Goal: Information Seeking & Learning: Stay updated

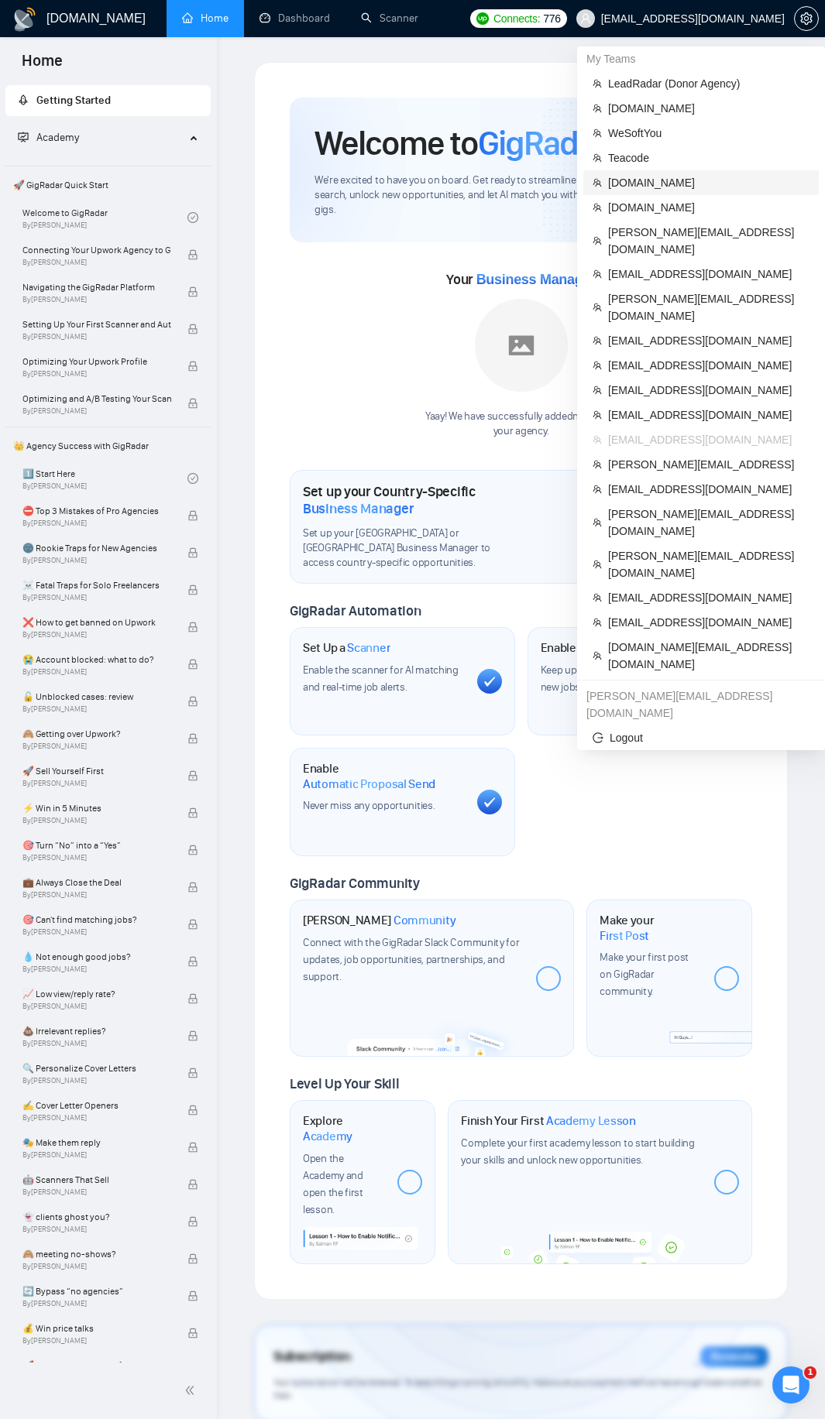
click at [685, 190] on span "[DOMAIN_NAME]" at bounding box center [708, 182] width 201 height 17
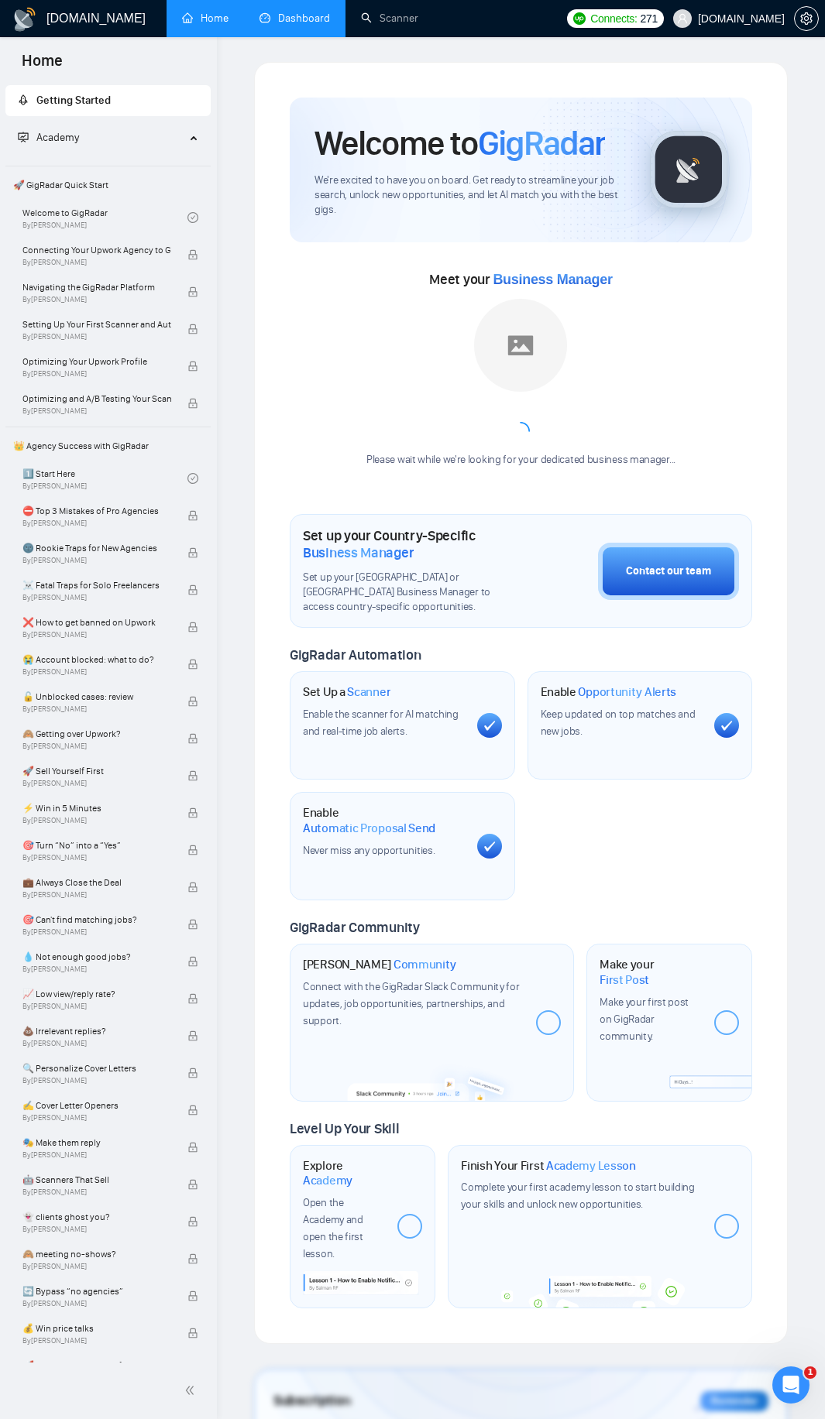
click at [324, 14] on link "Dashboard" at bounding box center [294, 18] width 70 height 13
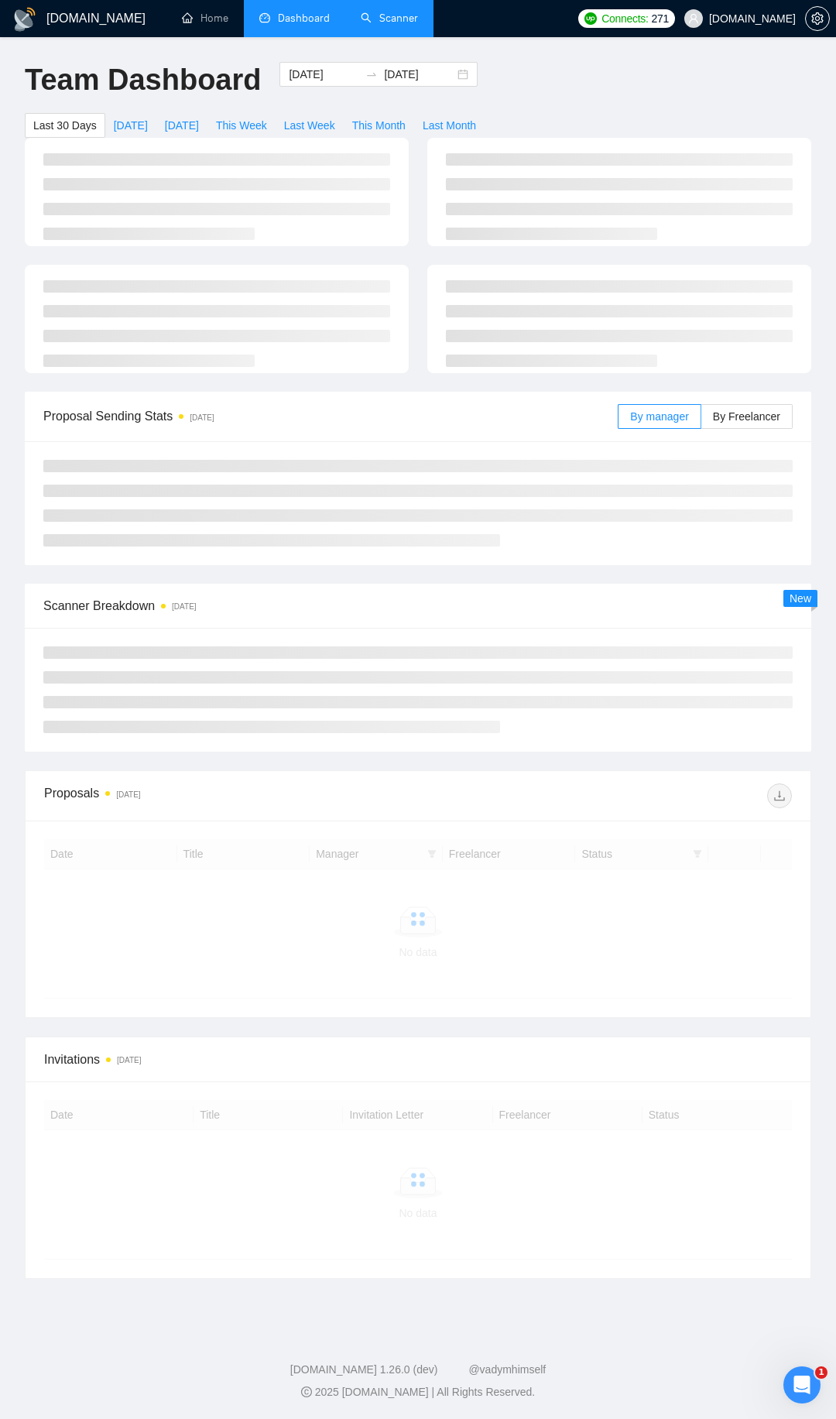
click at [383, 12] on link "Scanner" at bounding box center [389, 18] width 57 height 13
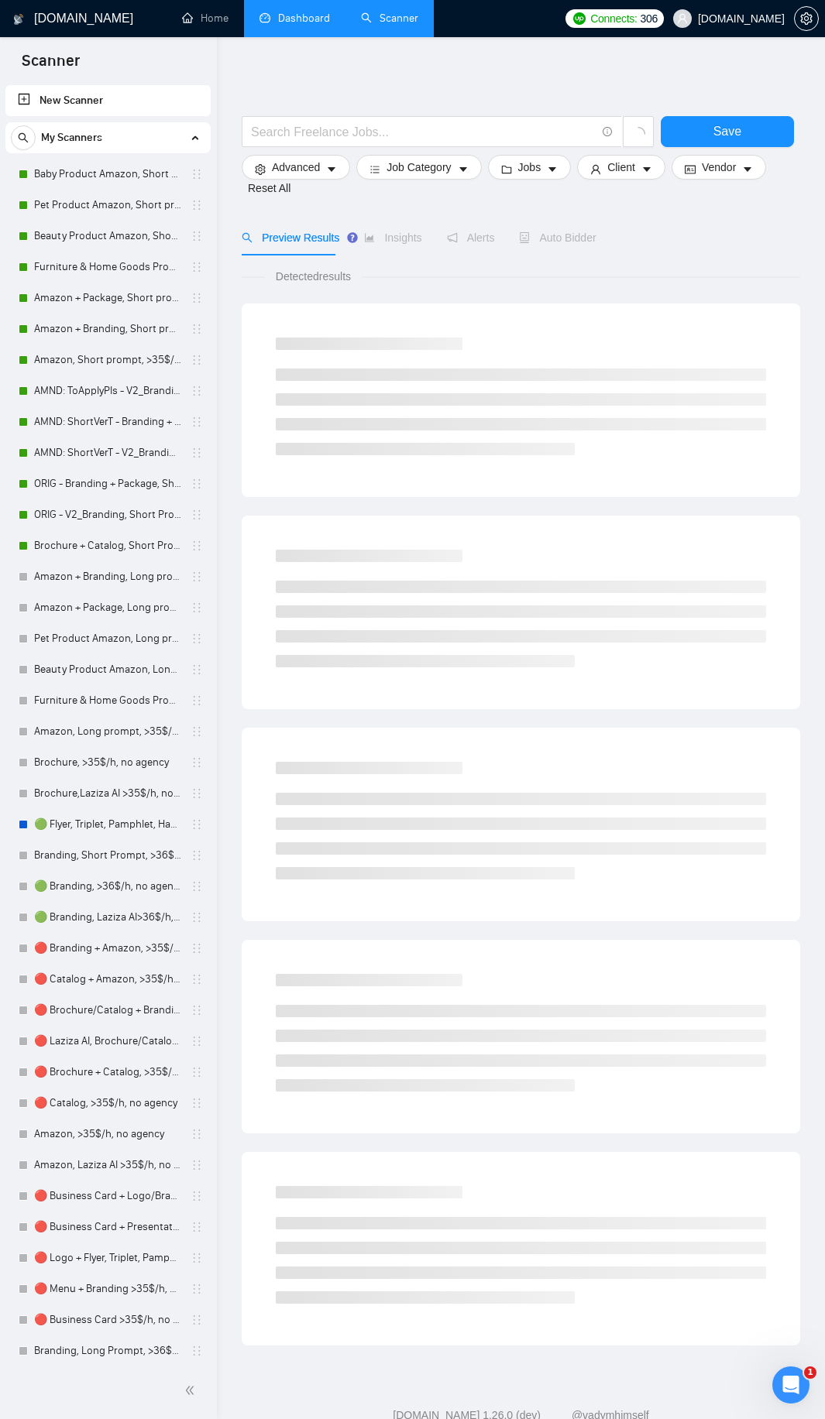
click at [294, 12] on link "Dashboard" at bounding box center [294, 18] width 70 height 13
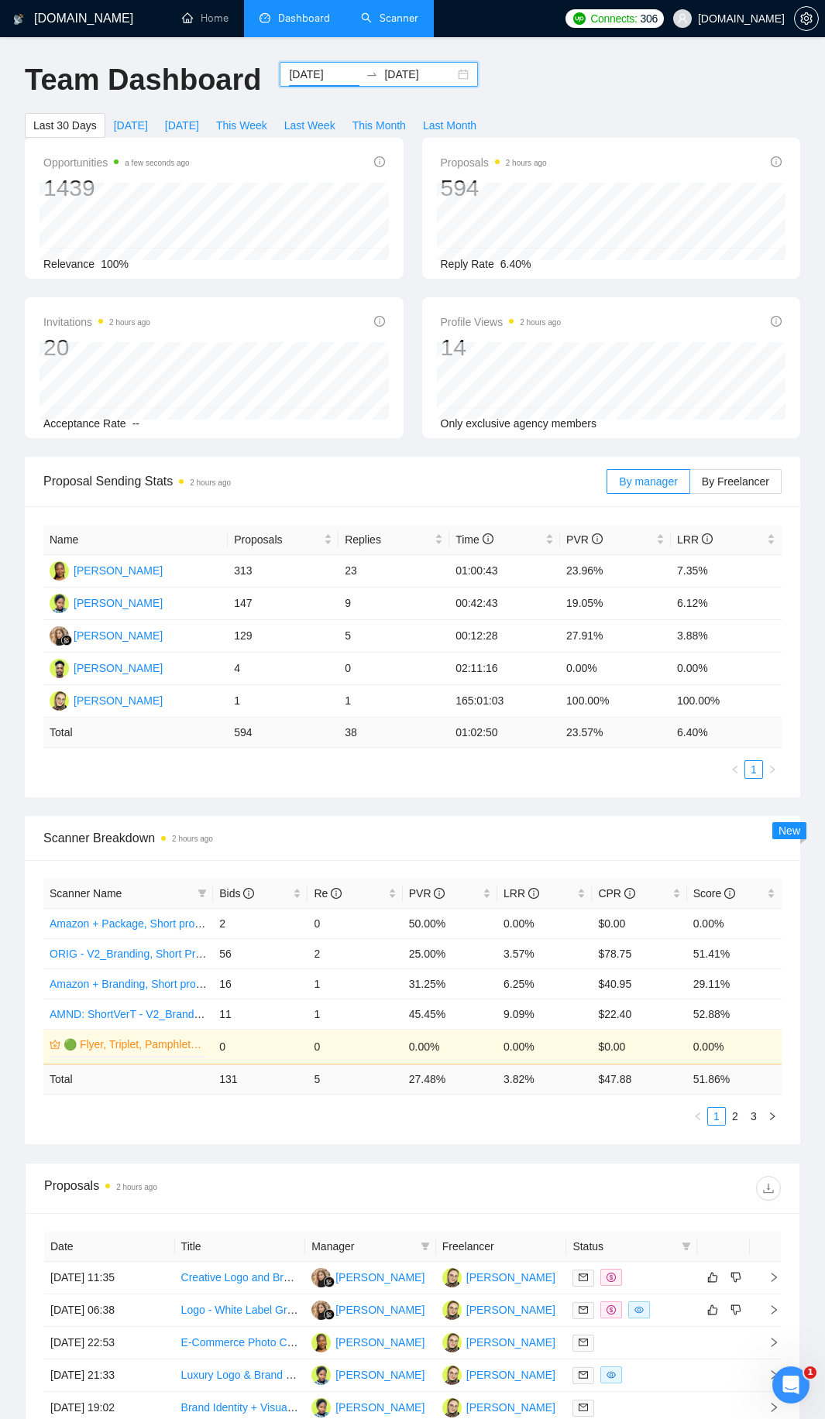
click at [328, 77] on input "[DATE]" at bounding box center [324, 74] width 70 height 17
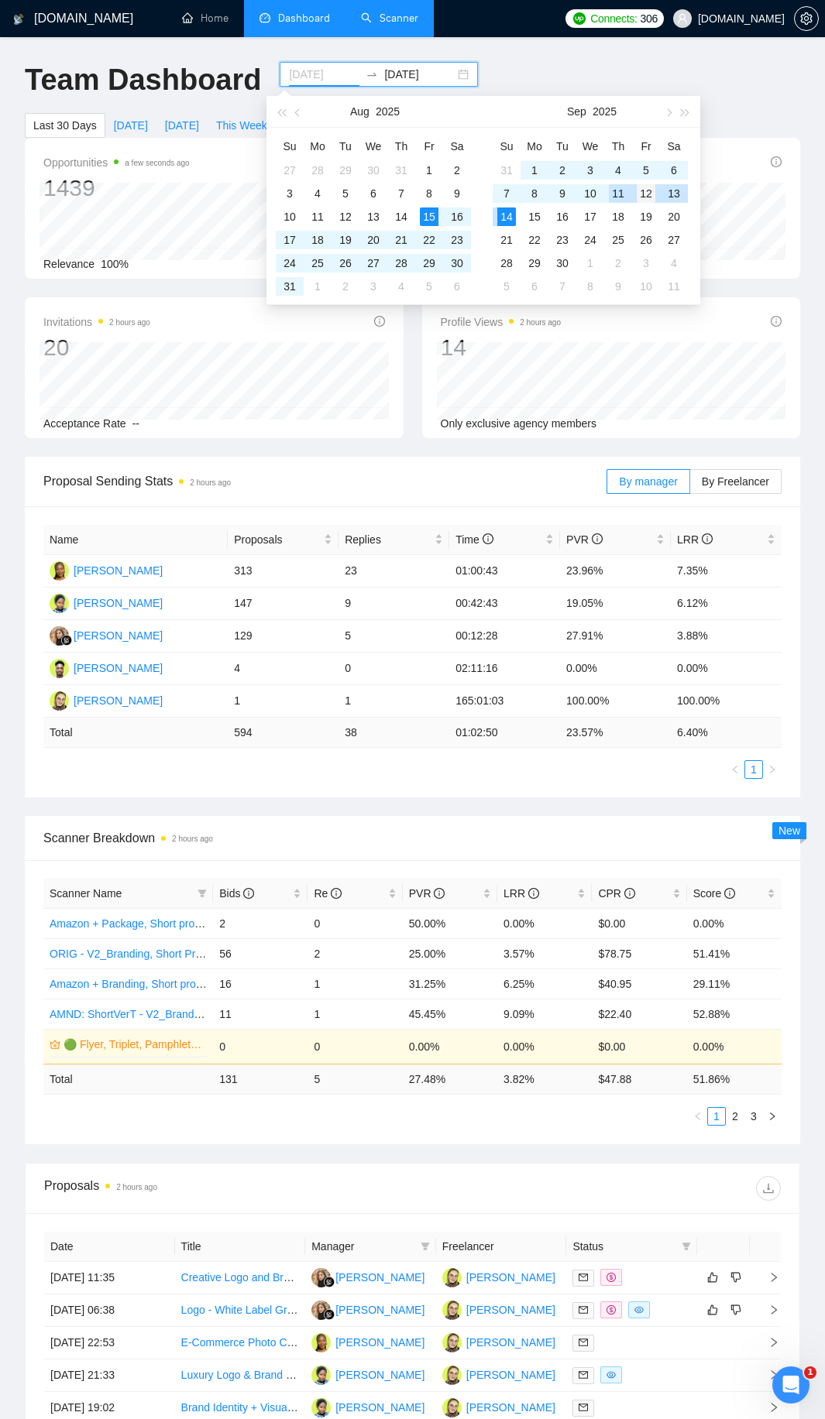
type input "[DATE]"
click at [638, 190] on div "12" at bounding box center [646, 193] width 19 height 19
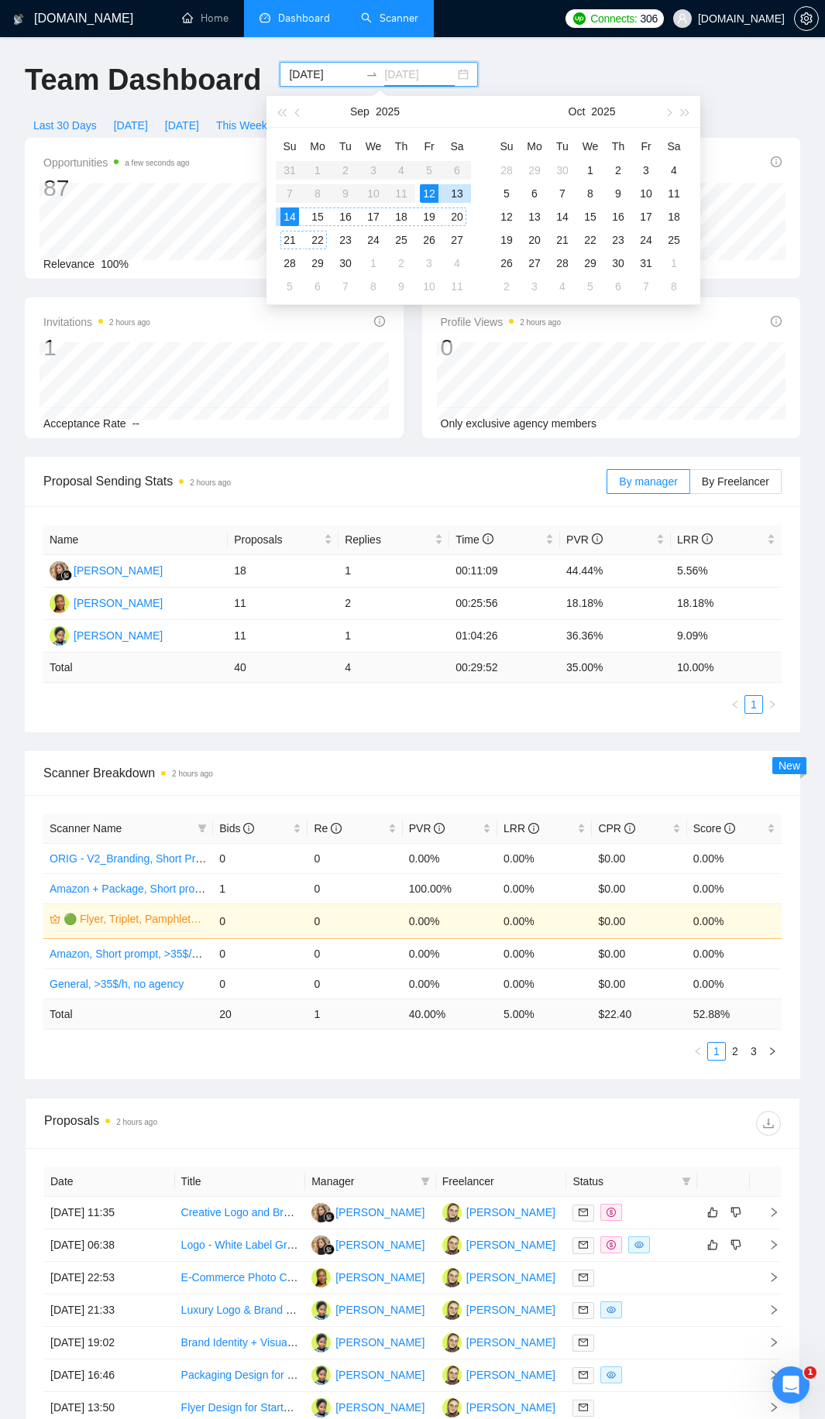
type input "[DATE]"
click at [298, 218] on div "14" at bounding box center [289, 217] width 19 height 19
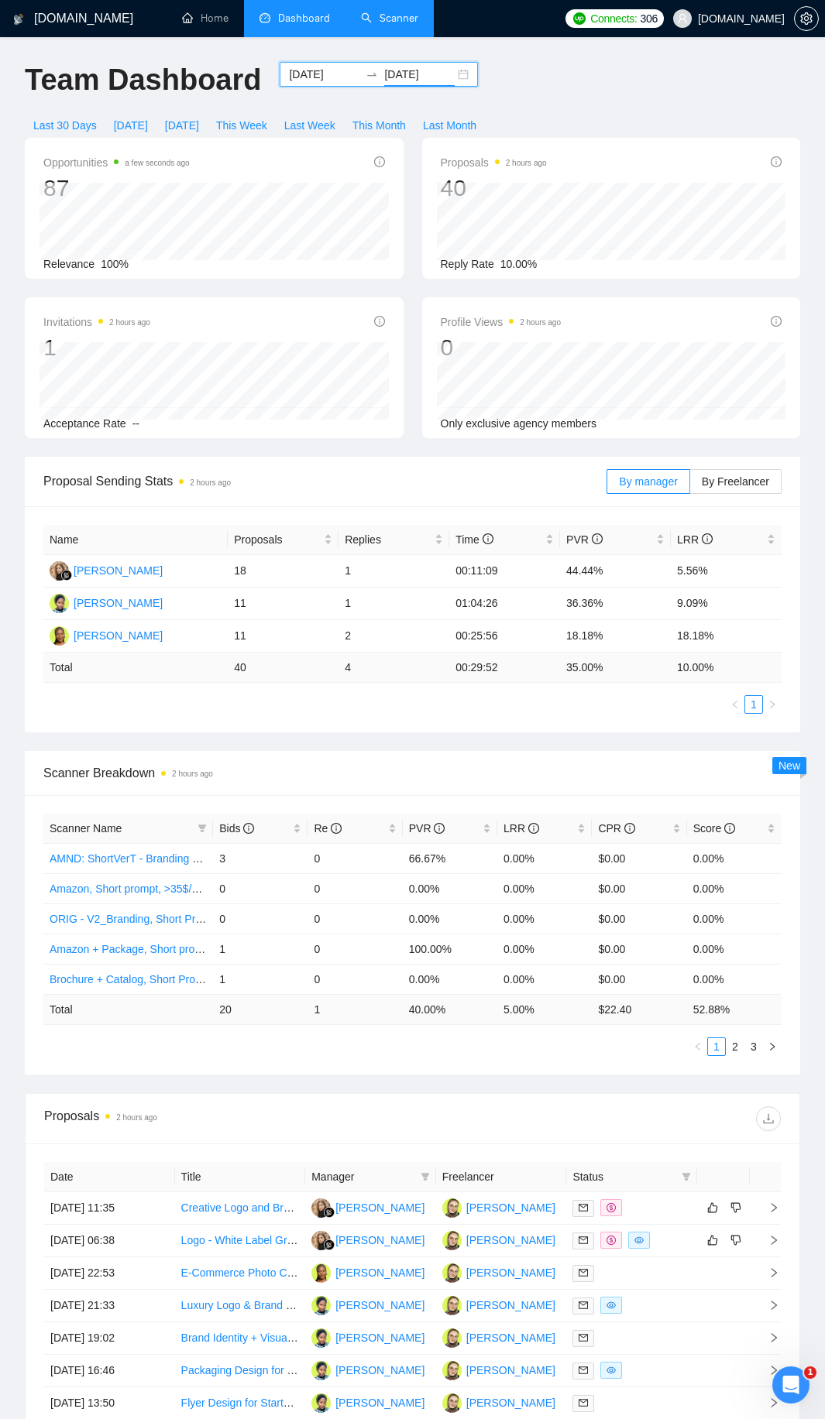
scroll to position [232, 0]
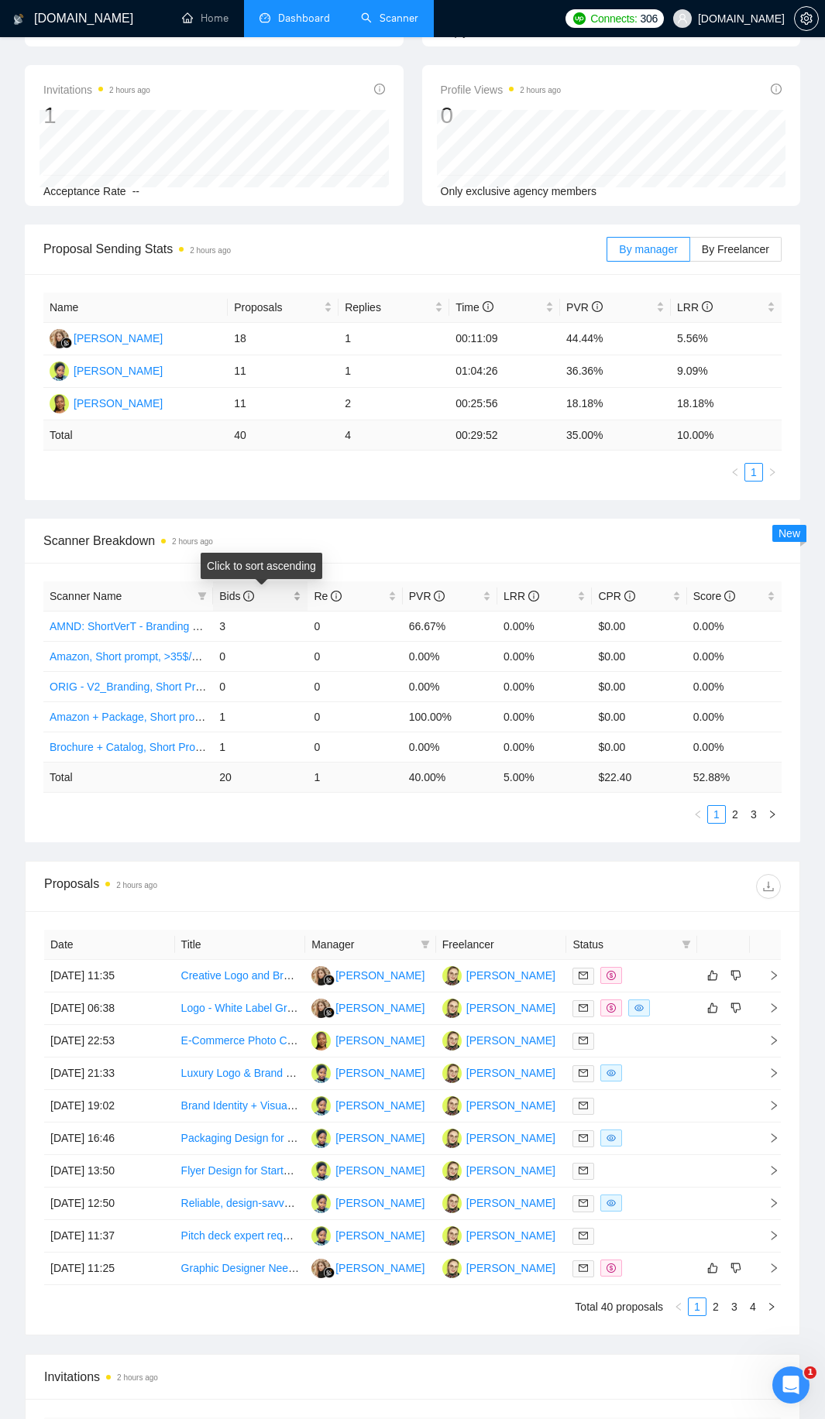
click at [300, 598] on div "Bids" at bounding box center [260, 596] width 82 height 17
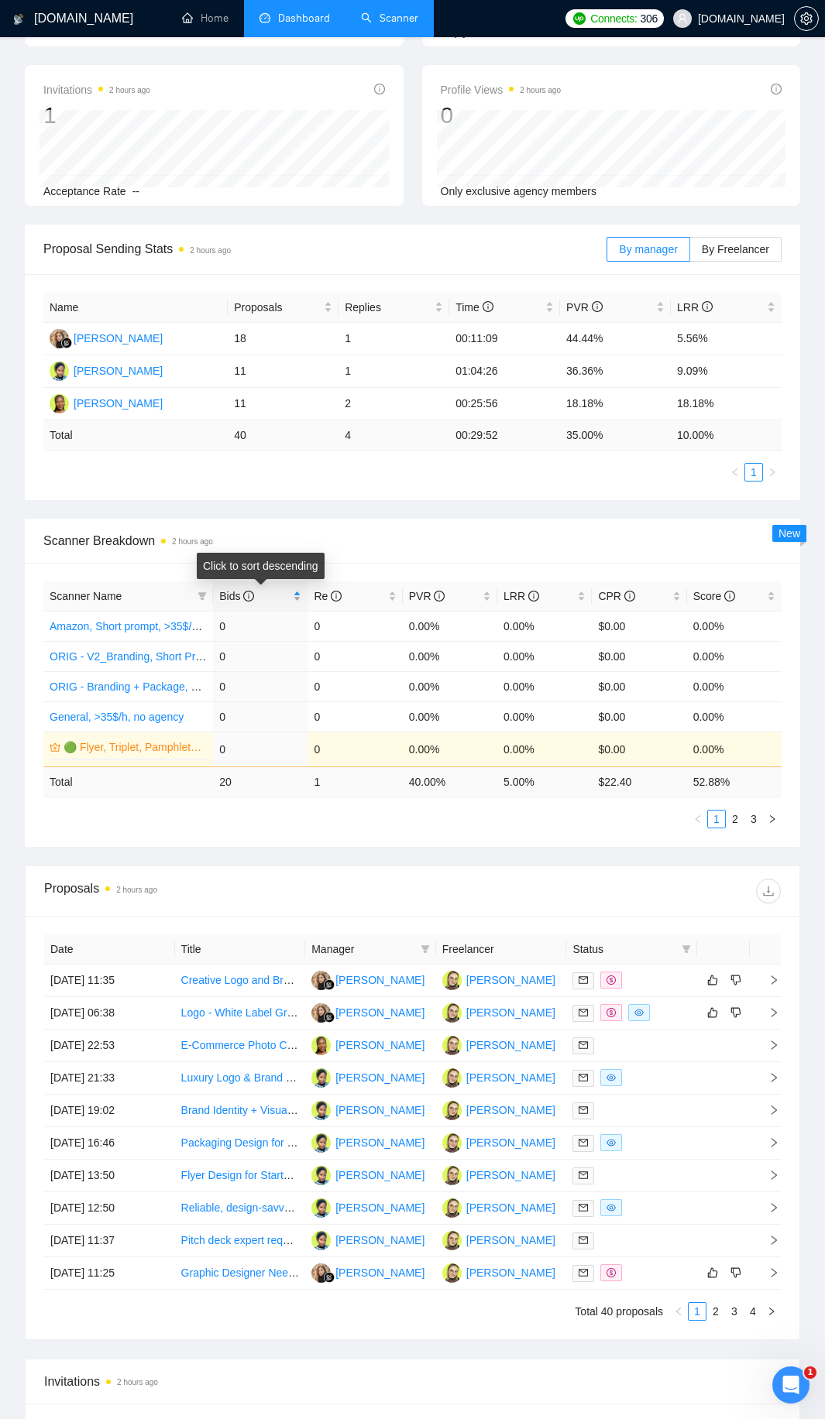
click at [293, 596] on div "Bids" at bounding box center [260, 596] width 82 height 17
